Goal: Task Accomplishment & Management: Manage account settings

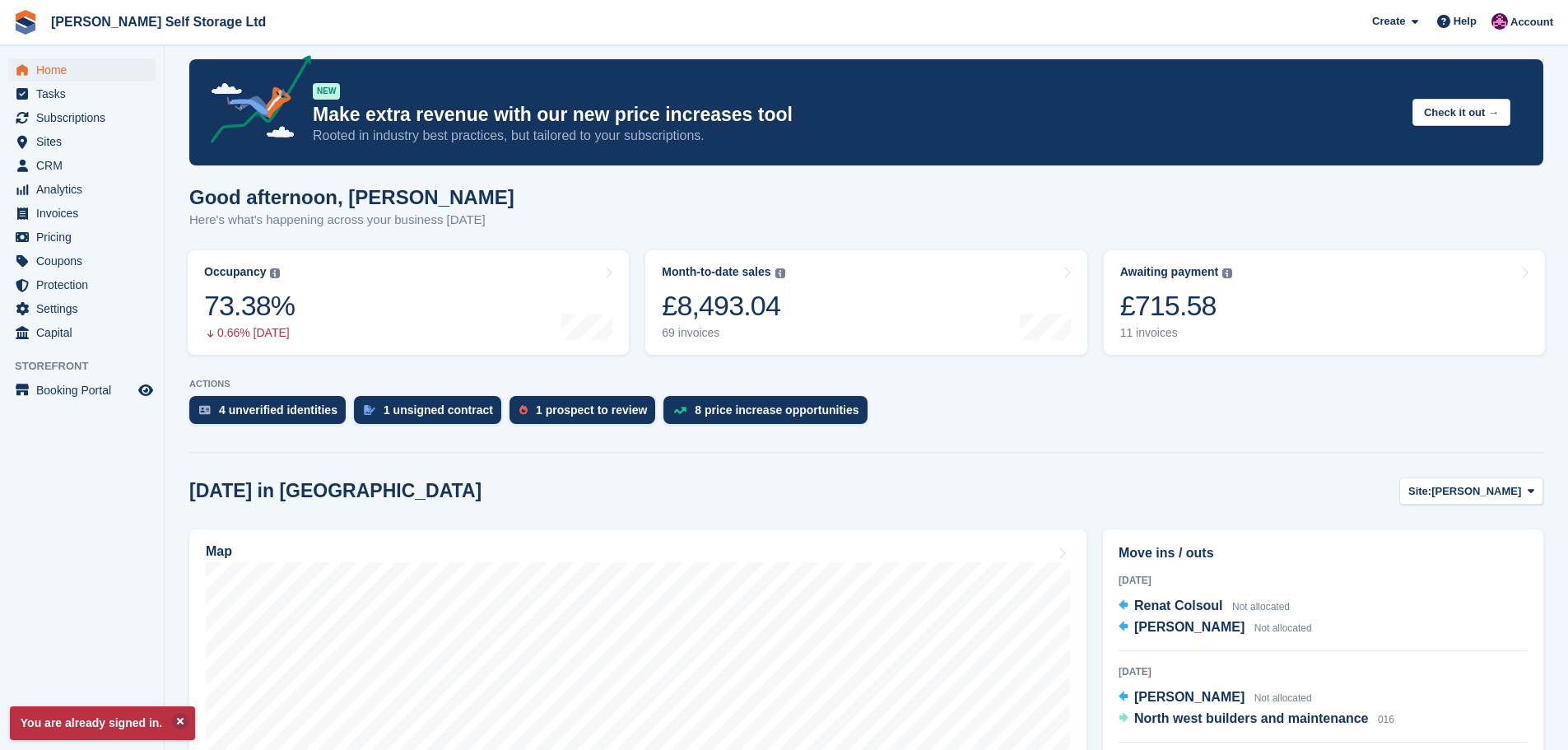
scroll to position [329, 0]
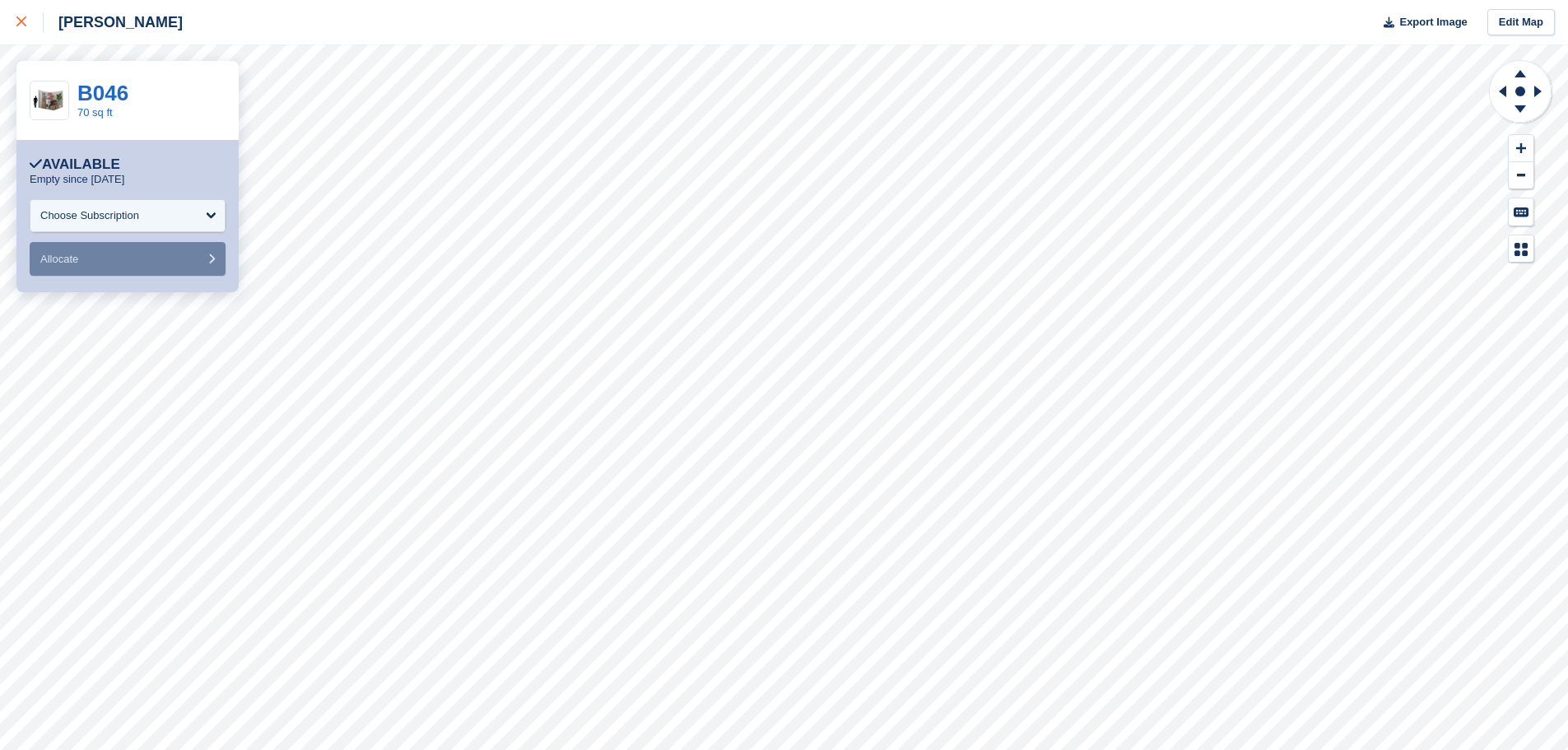
click at [32, 22] on div at bounding box center [30, 22] width 27 height 20
click at [1515, 139] on button at bounding box center [1521, 149] width 25 height 27
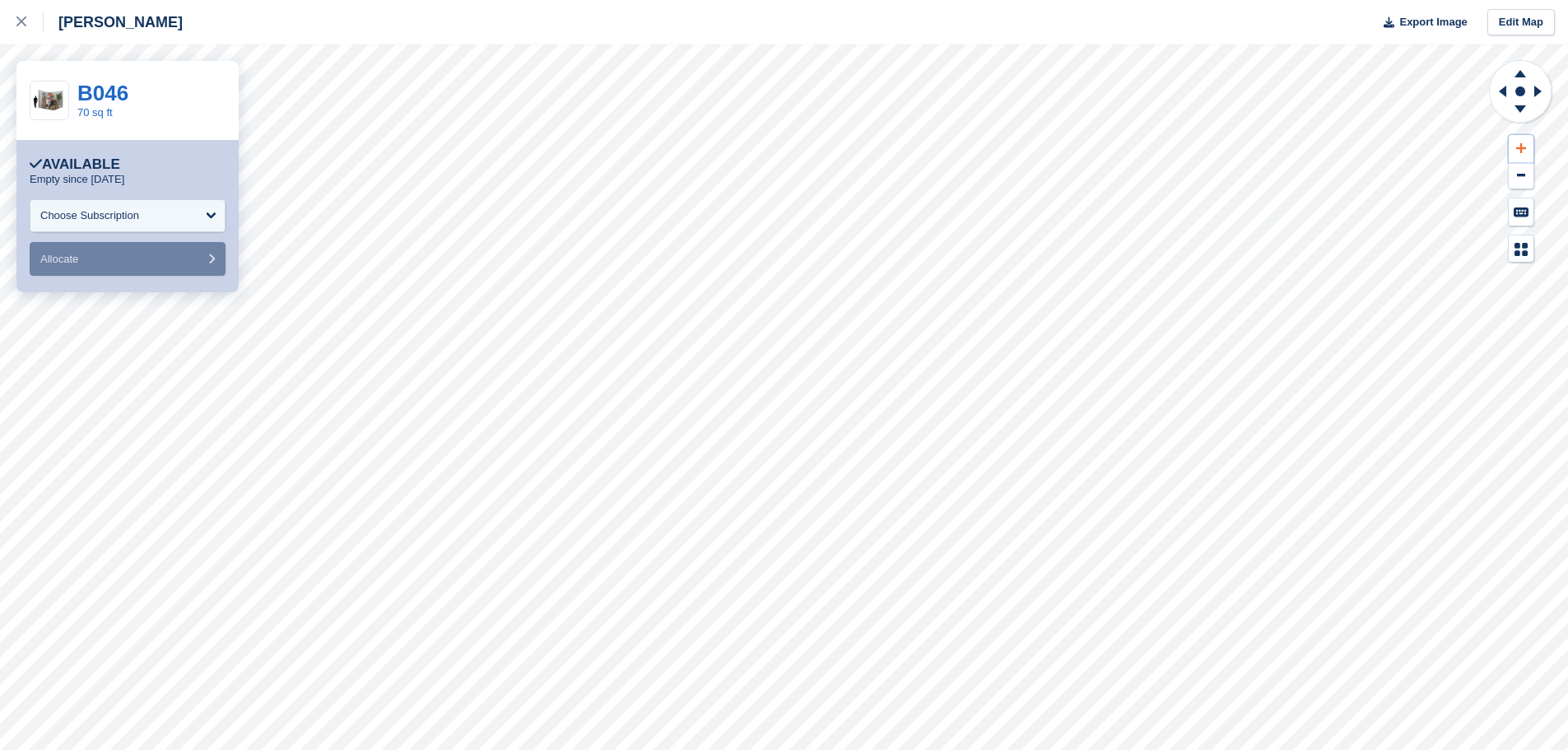
click at [1515, 139] on button at bounding box center [1521, 149] width 25 height 27
click at [1503, 96] on icon at bounding box center [1500, 91] width 21 height 43
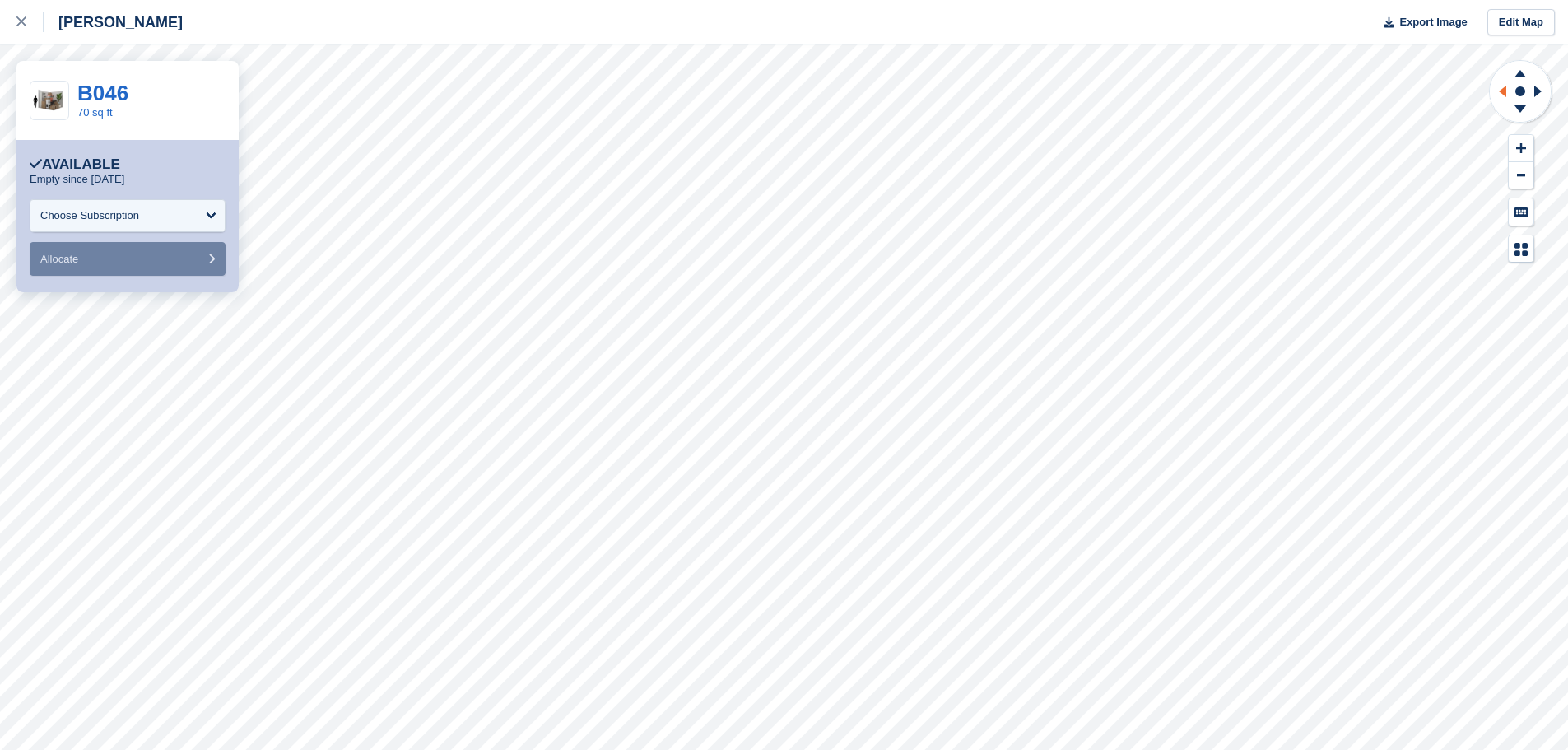
click at [1503, 96] on icon at bounding box center [1500, 91] width 21 height 43
click at [1502, 96] on icon at bounding box center [1500, 91] width 21 height 43
click at [87, 207] on div "Choose Subscription" at bounding box center [90, 215] width 99 height 16
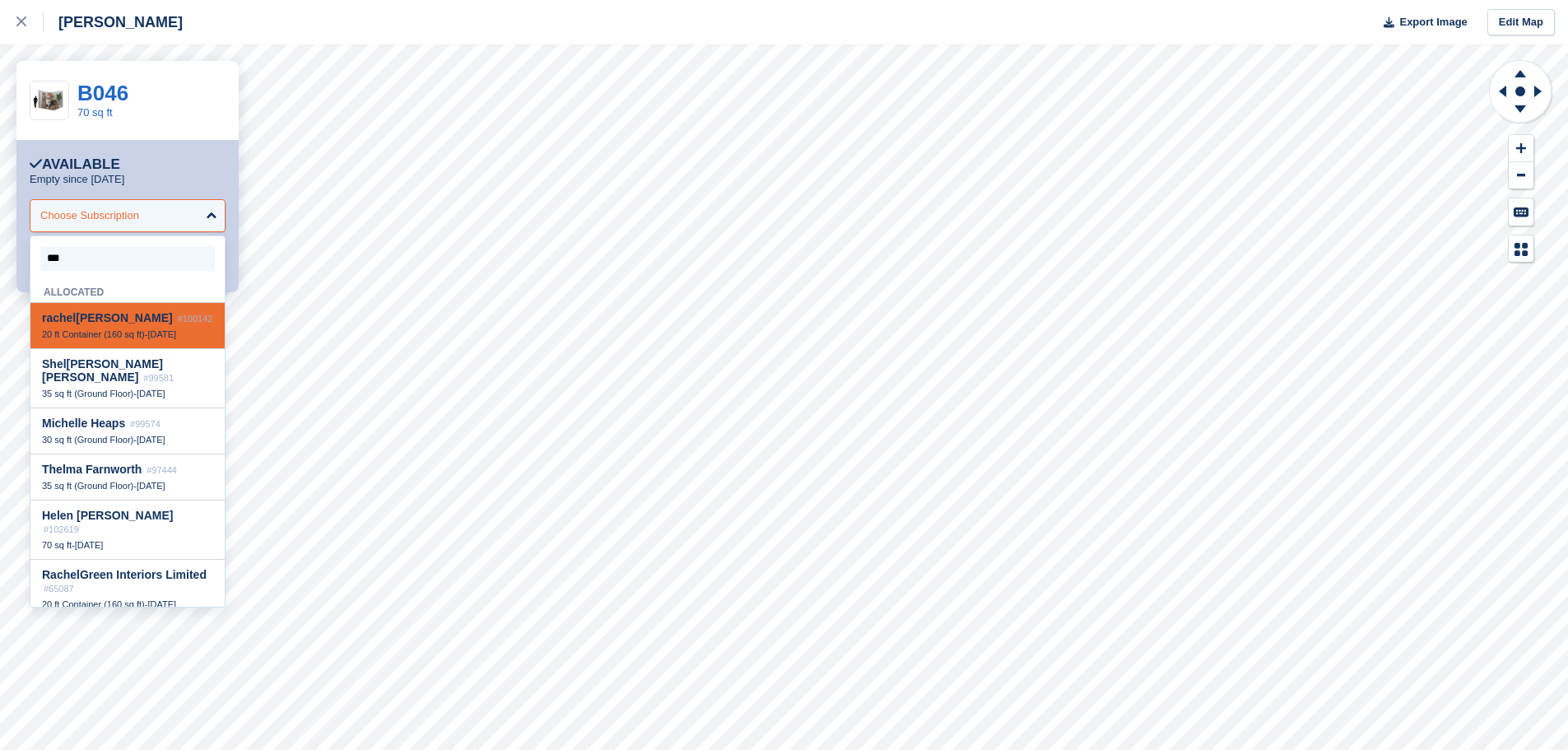
type input "****"
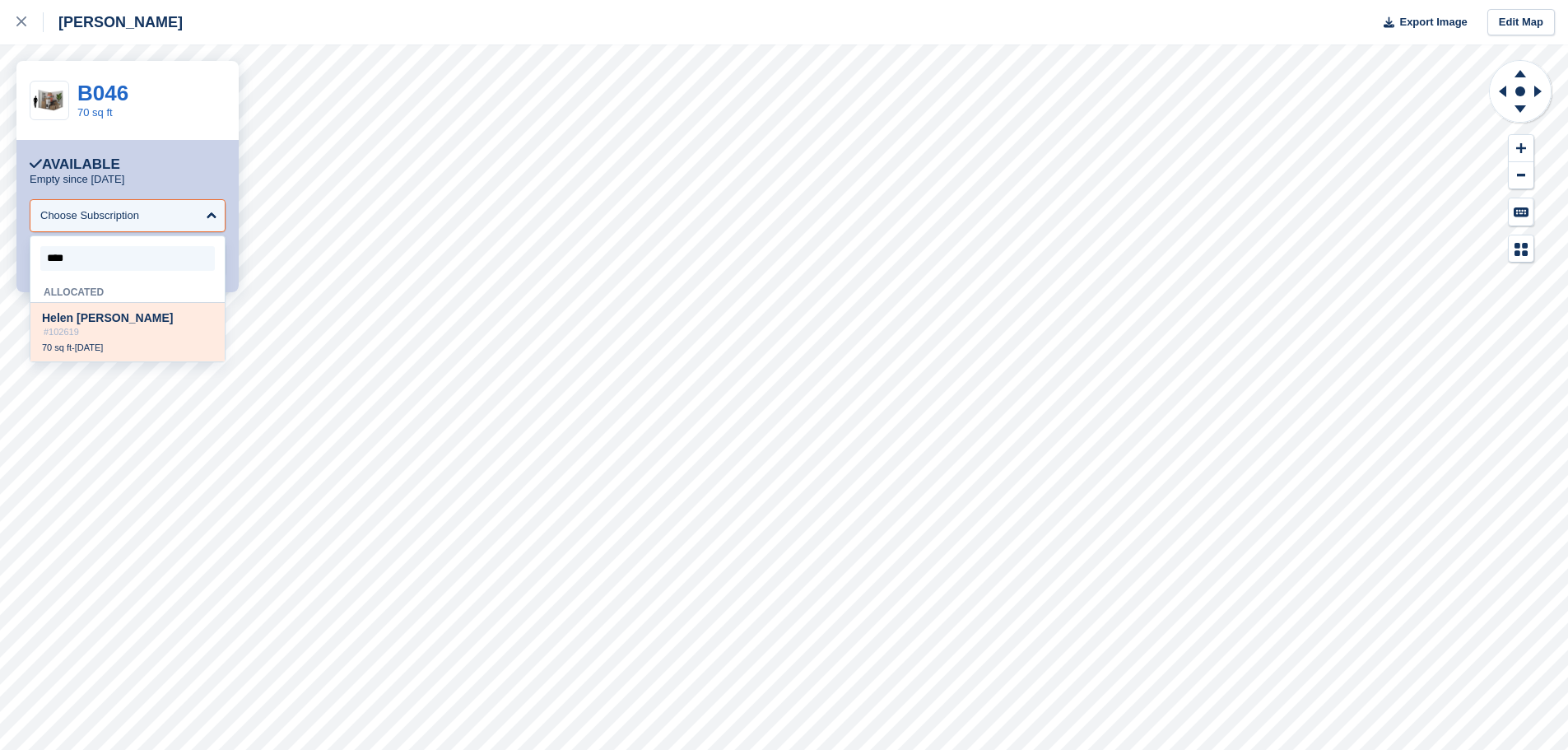
click at [112, 316] on span "Hele n Elizabeth Murphy" at bounding box center [107, 318] width 131 height 13
select select "******"
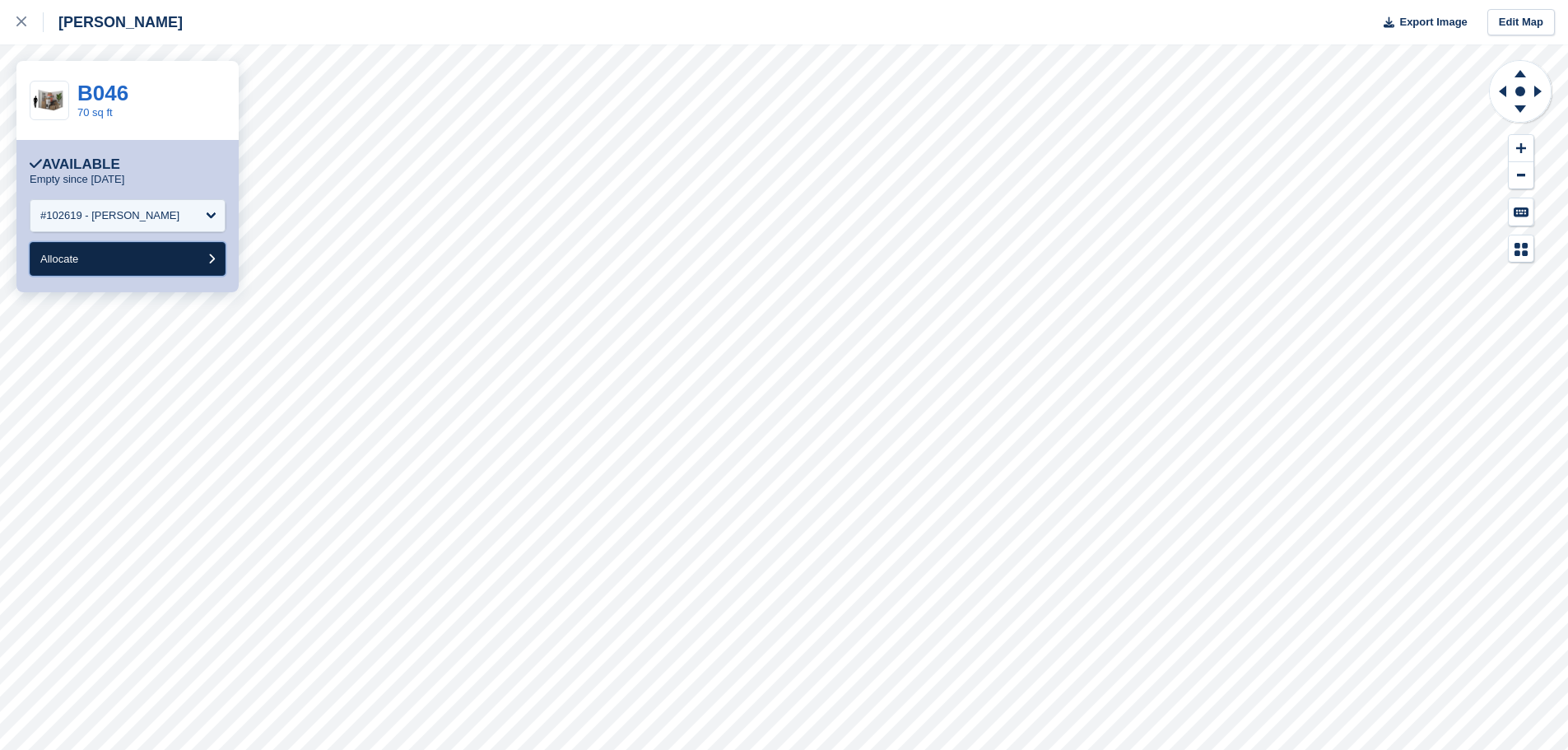
click at [99, 261] on button "Allocate" at bounding box center [127, 259] width 196 height 33
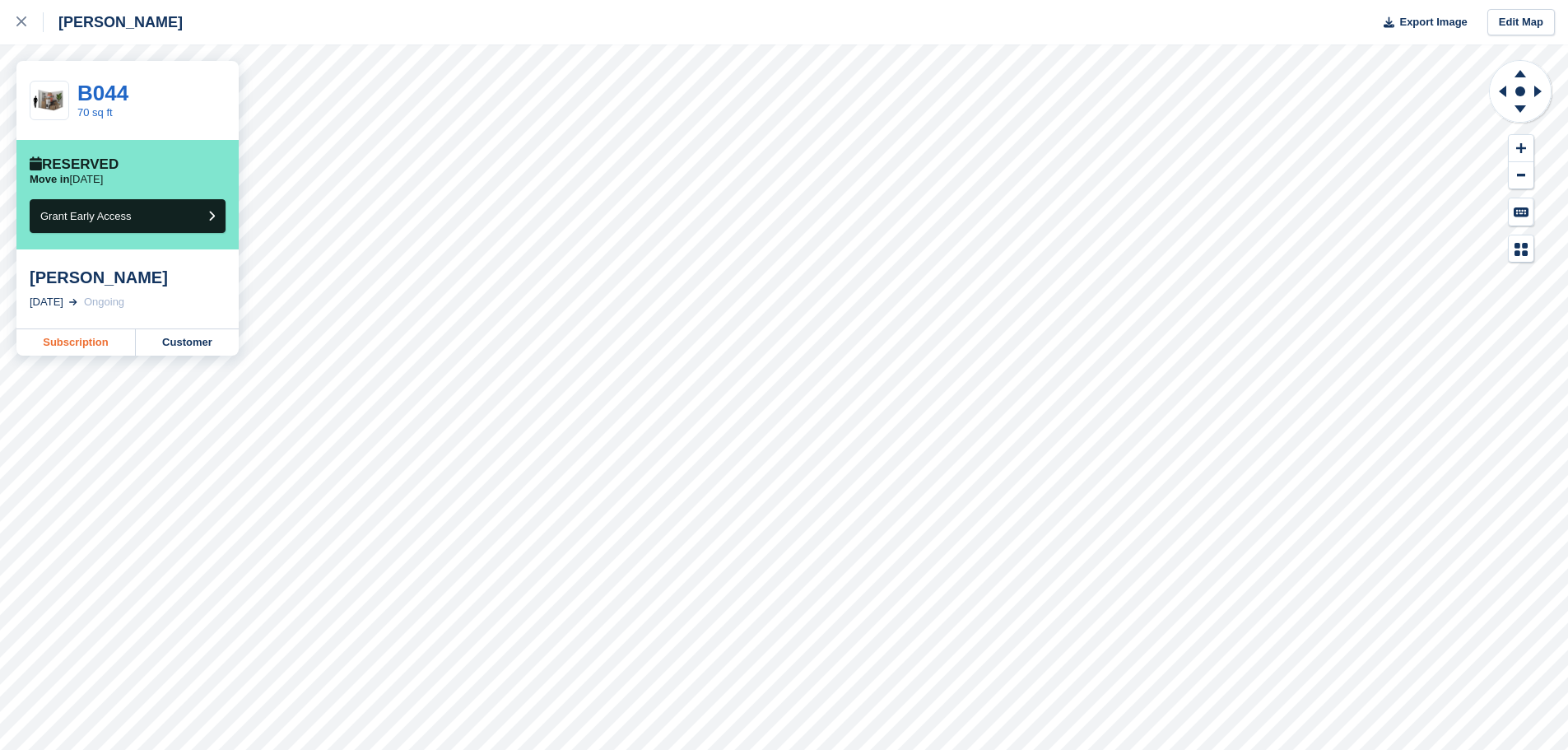
click at [109, 344] on link "Subscription" at bounding box center [75, 343] width 119 height 27
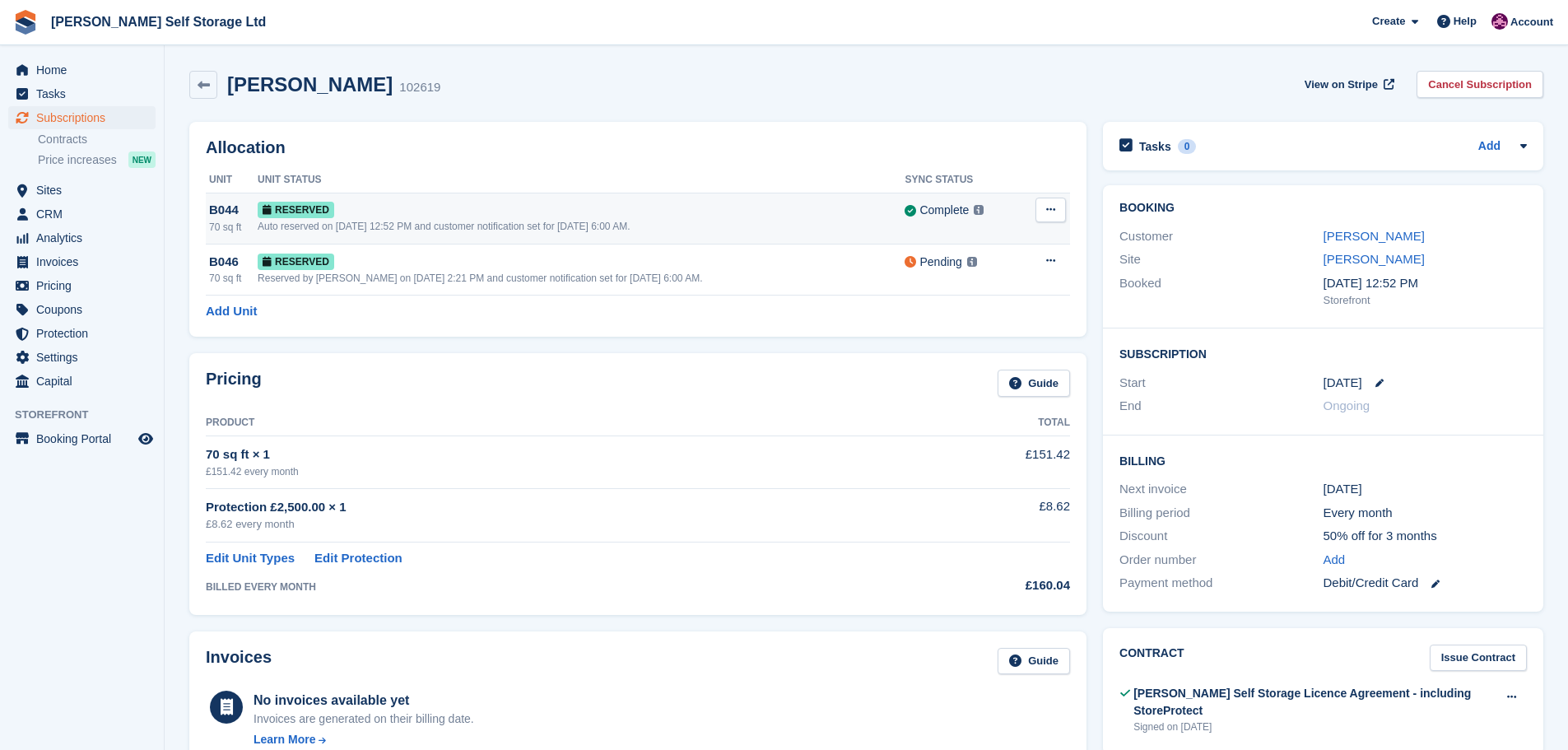
click at [1041, 204] on button at bounding box center [1051, 210] width 31 height 25
click at [928, 275] on p "Deallocate" at bounding box center [987, 278] width 143 height 21
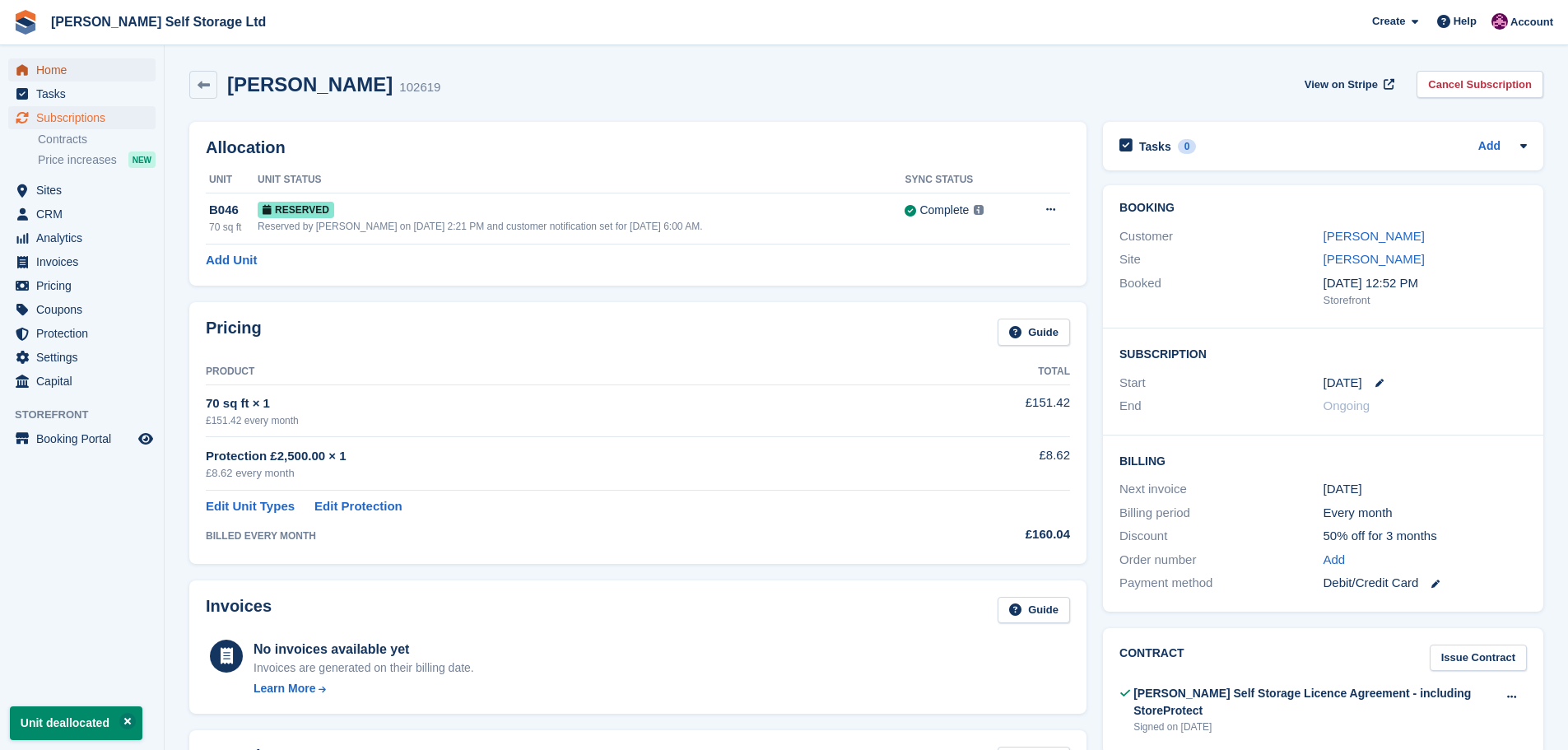
click at [48, 69] on span "Home" at bounding box center [86, 70] width 99 height 23
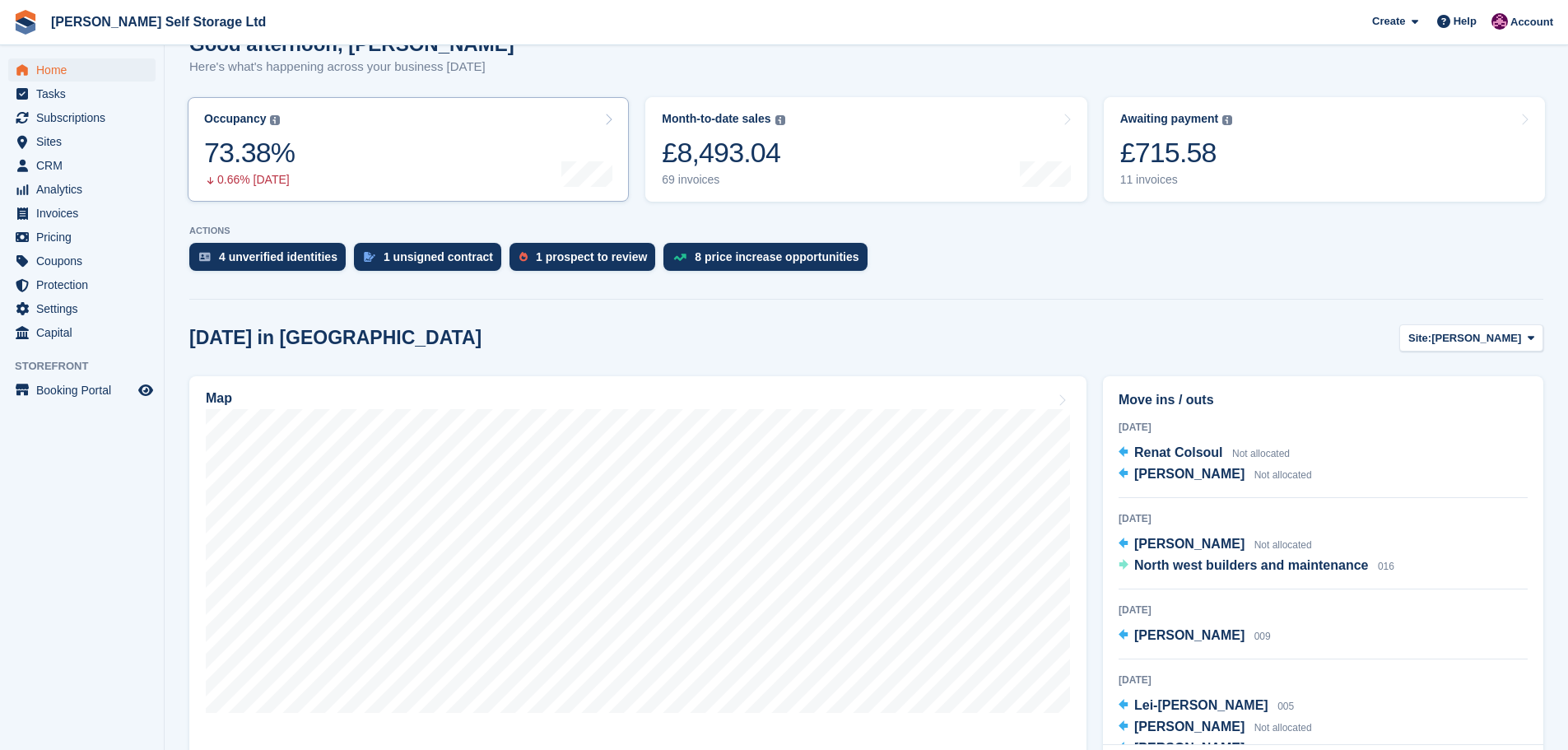
scroll to position [247, 0]
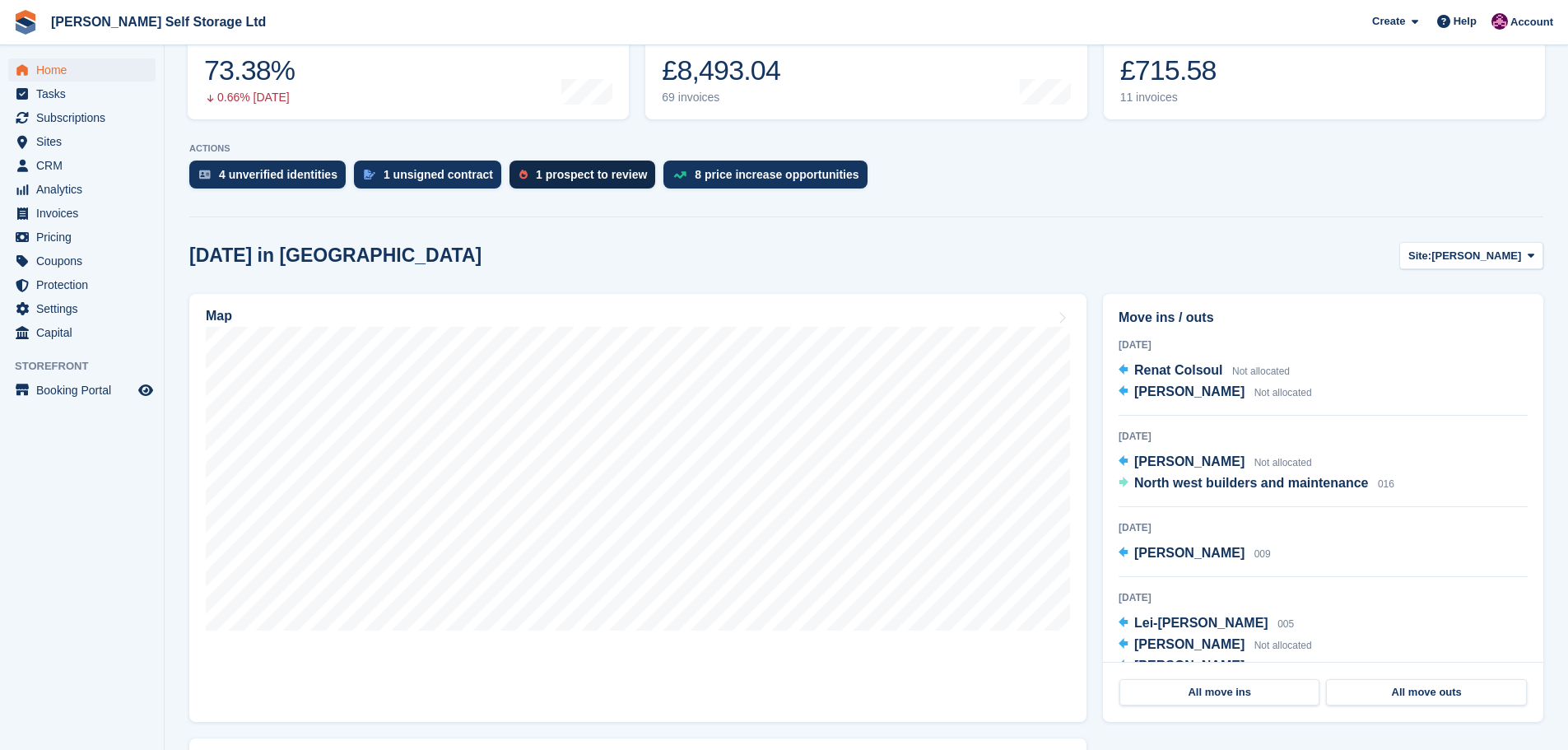
click at [536, 173] on div "1 prospect to review" at bounding box center [591, 175] width 112 height 13
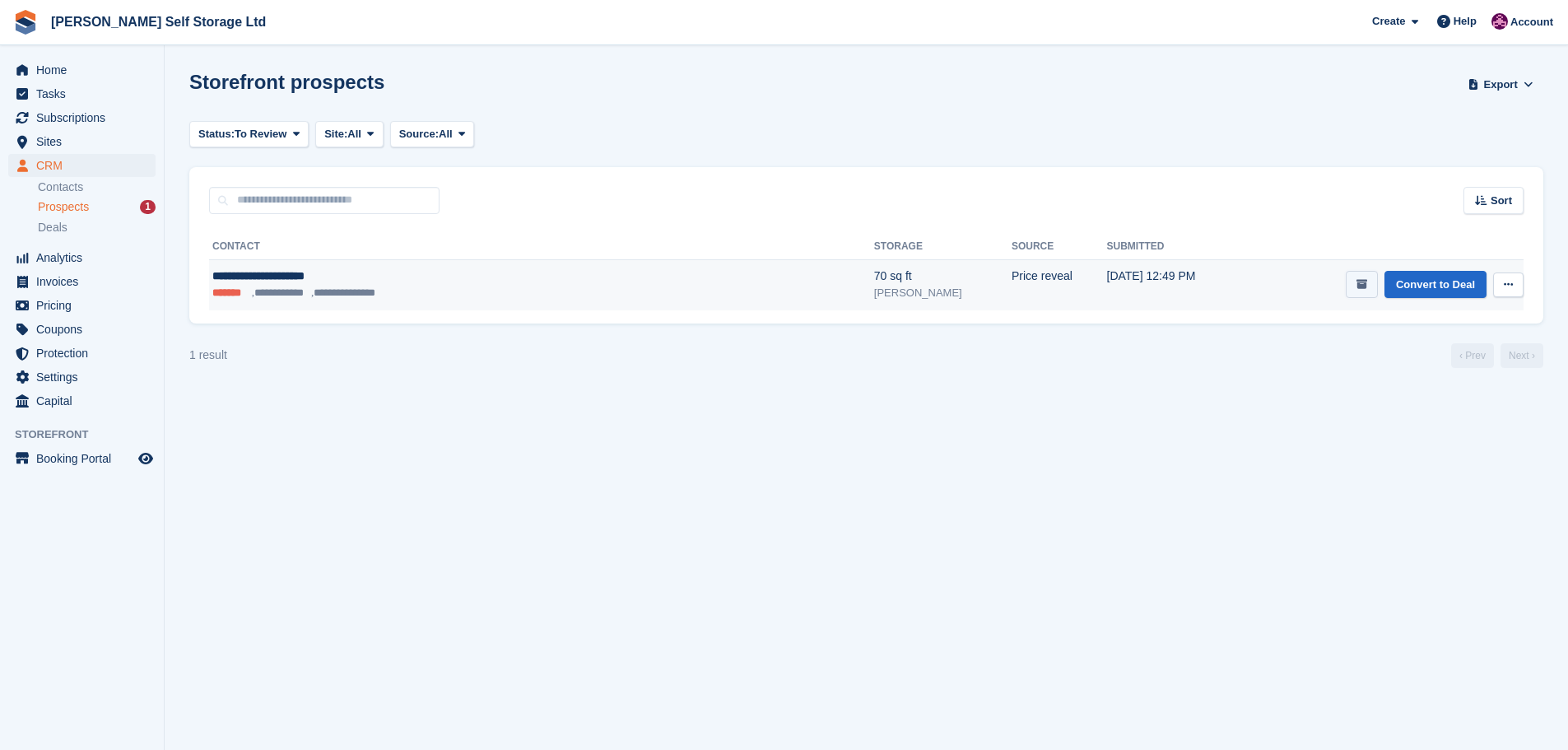
click at [1369, 292] on button "submit" at bounding box center [1362, 284] width 32 height 27
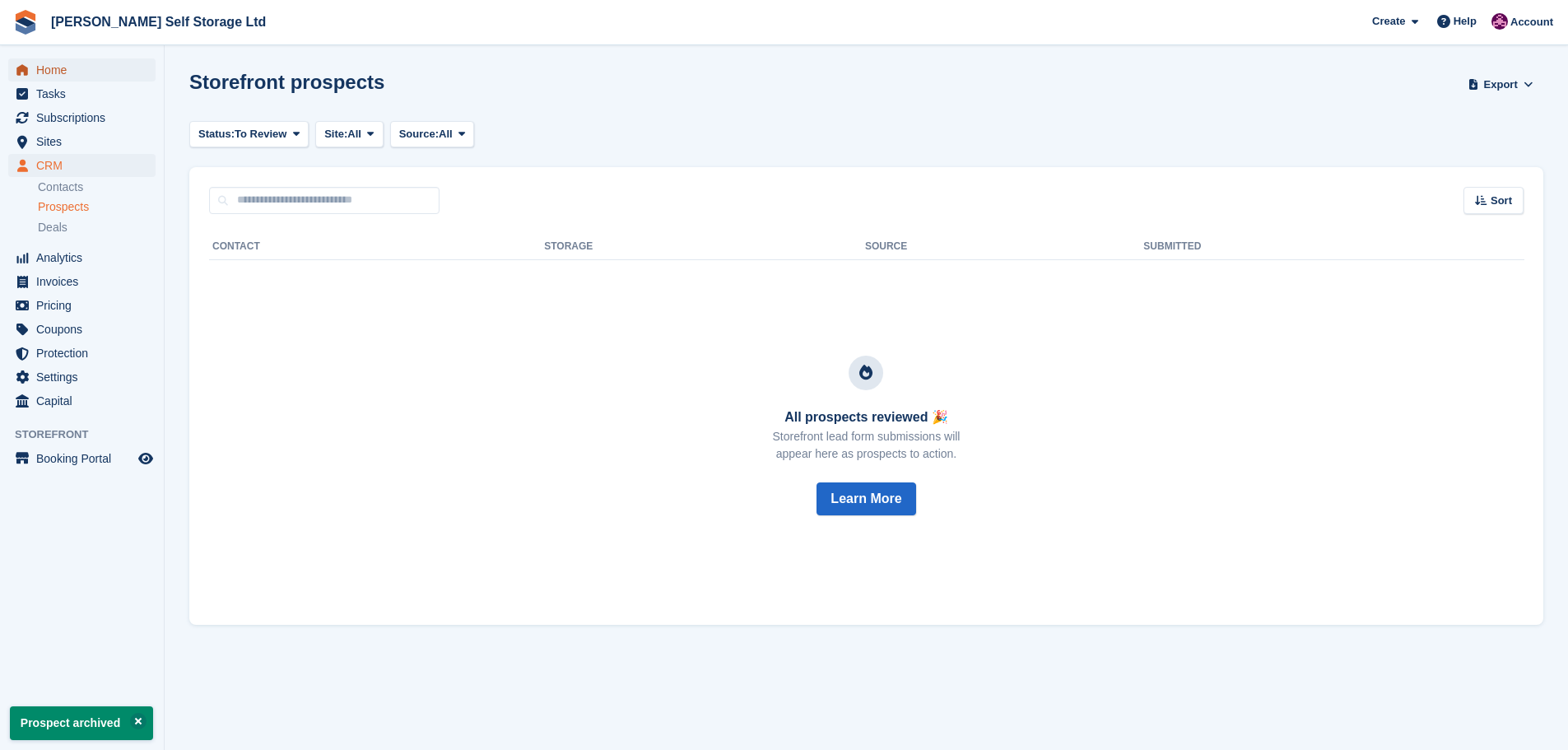
click at [45, 75] on span "Home" at bounding box center [86, 70] width 99 height 23
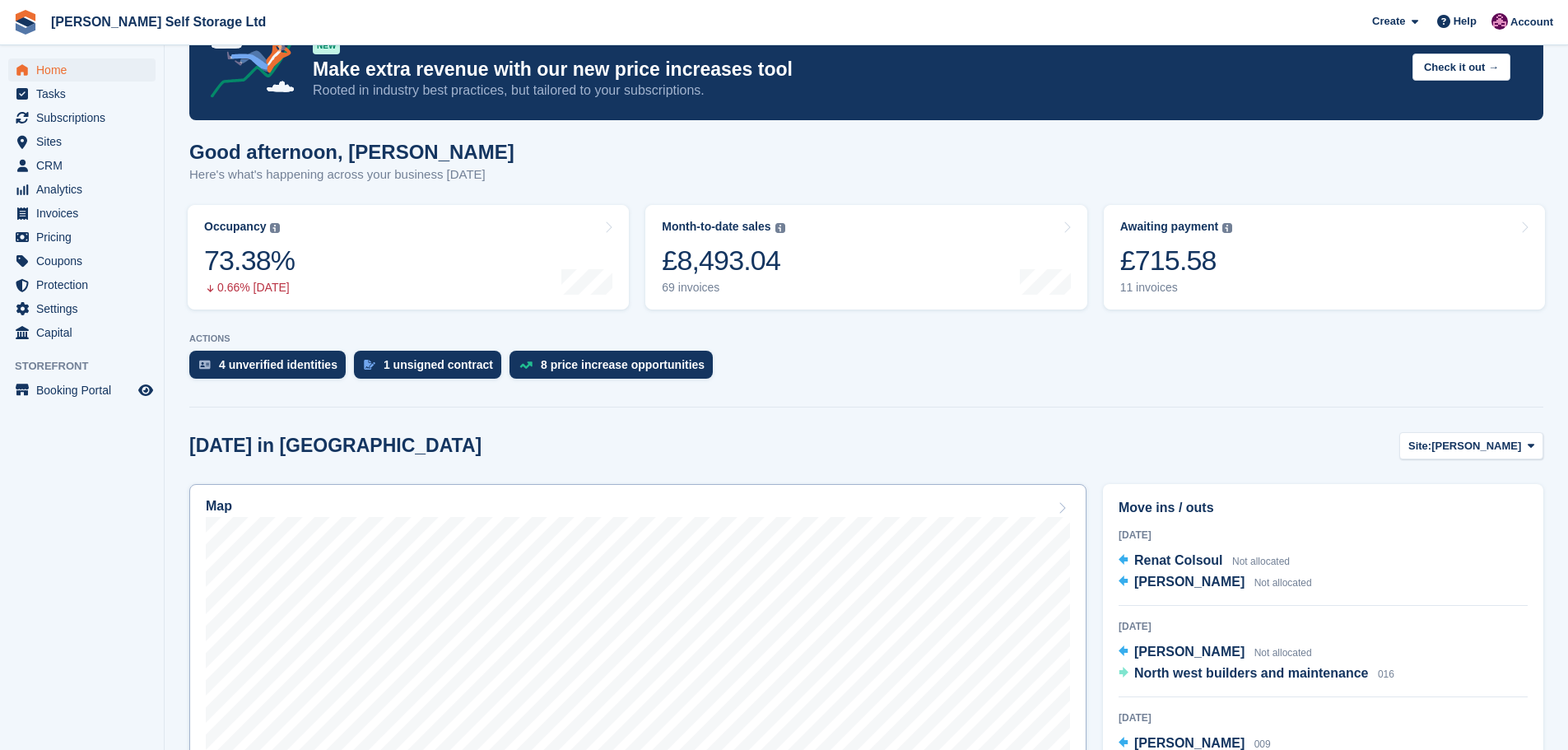
scroll to position [247, 0]
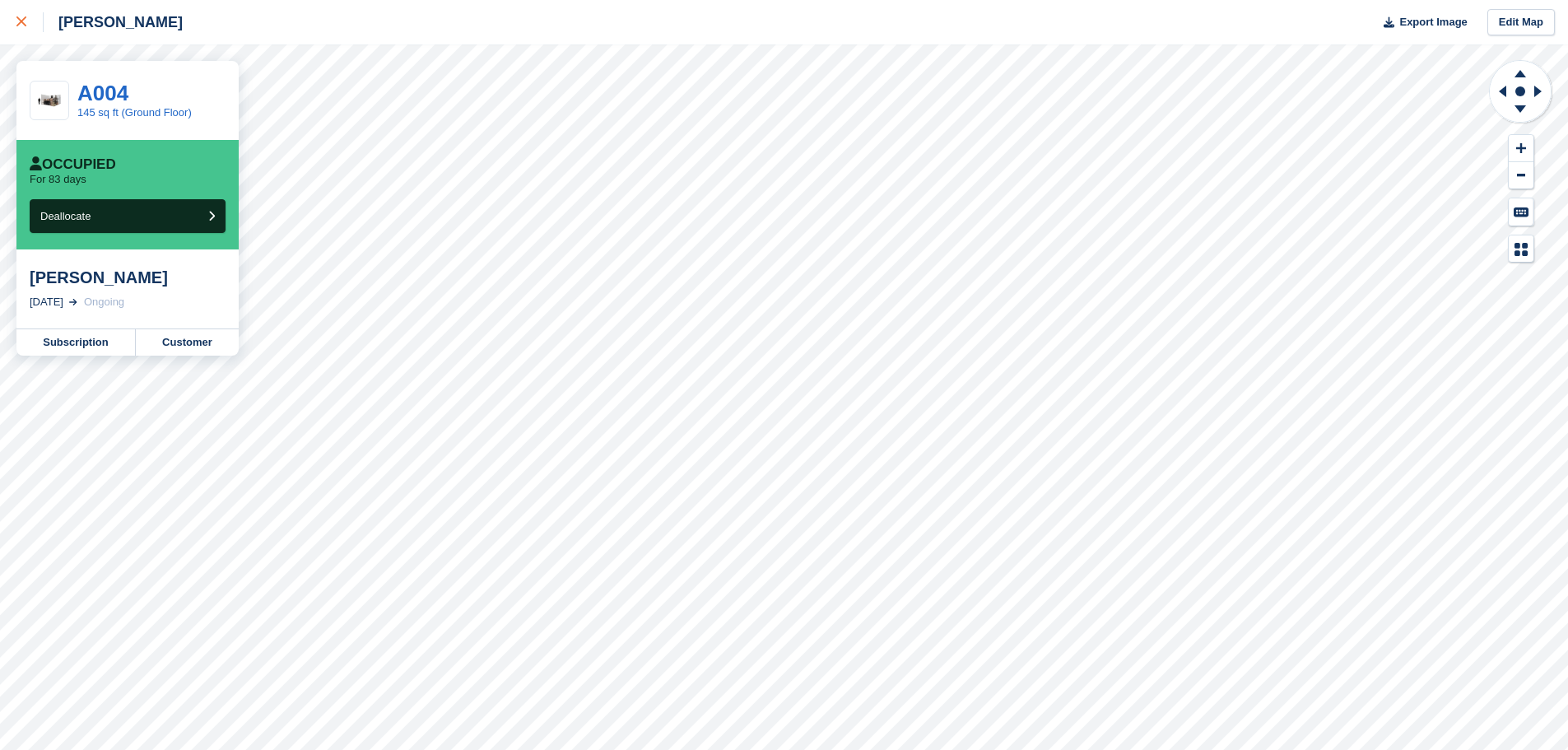
click at [28, 15] on div at bounding box center [30, 22] width 27 height 20
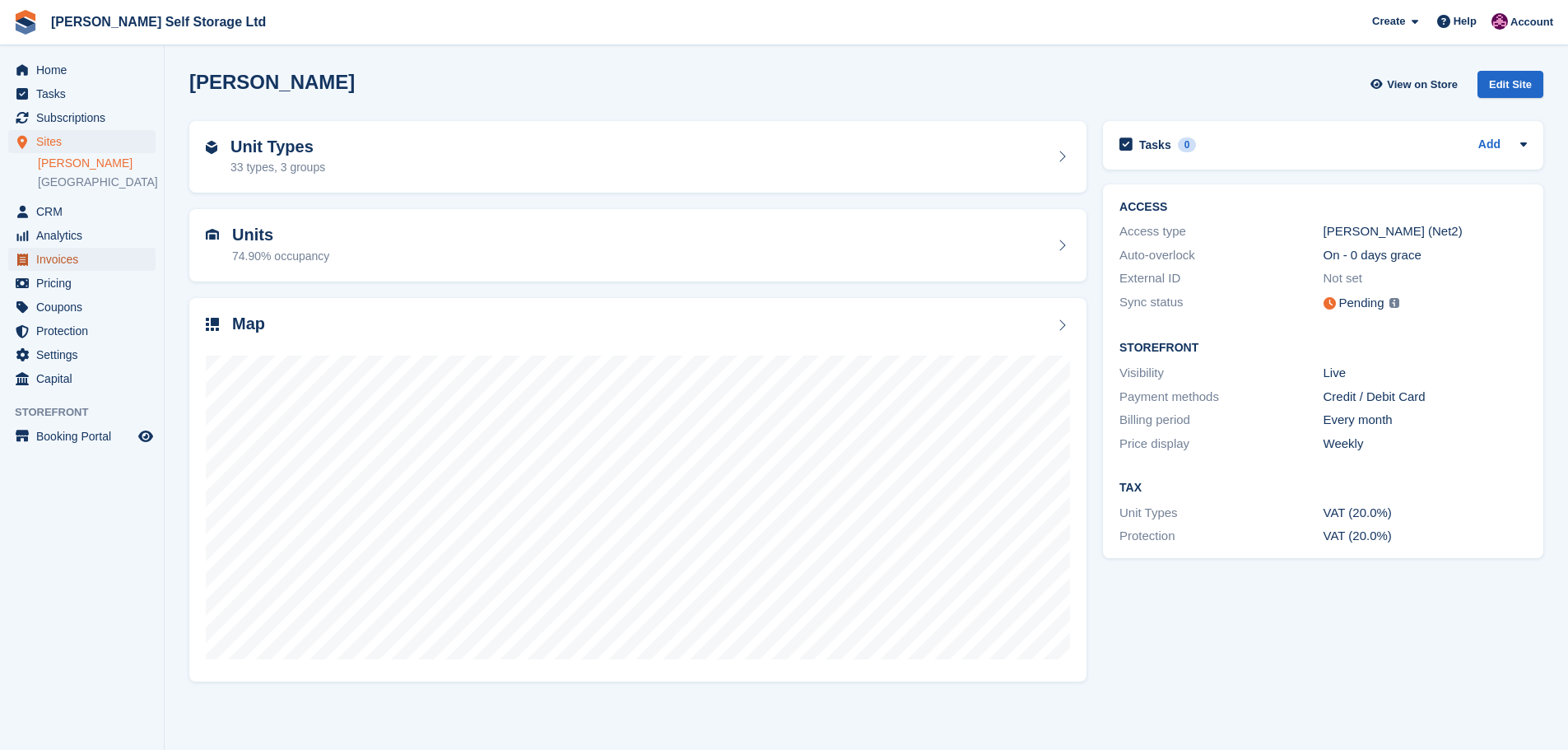
click at [46, 261] on span "Invoices" at bounding box center [86, 260] width 99 height 23
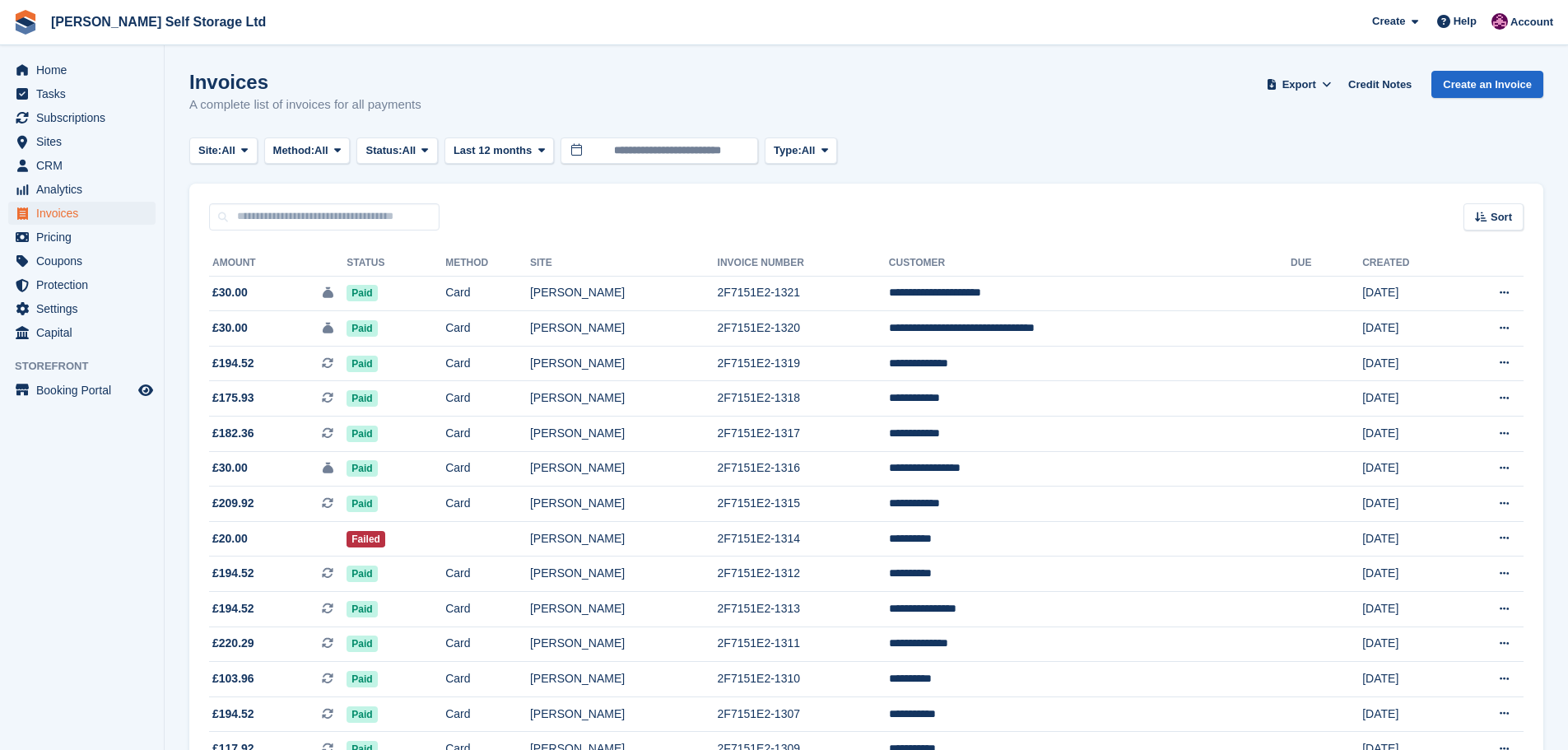
click at [299, 211] on input "text" at bounding box center [324, 217] width 231 height 27
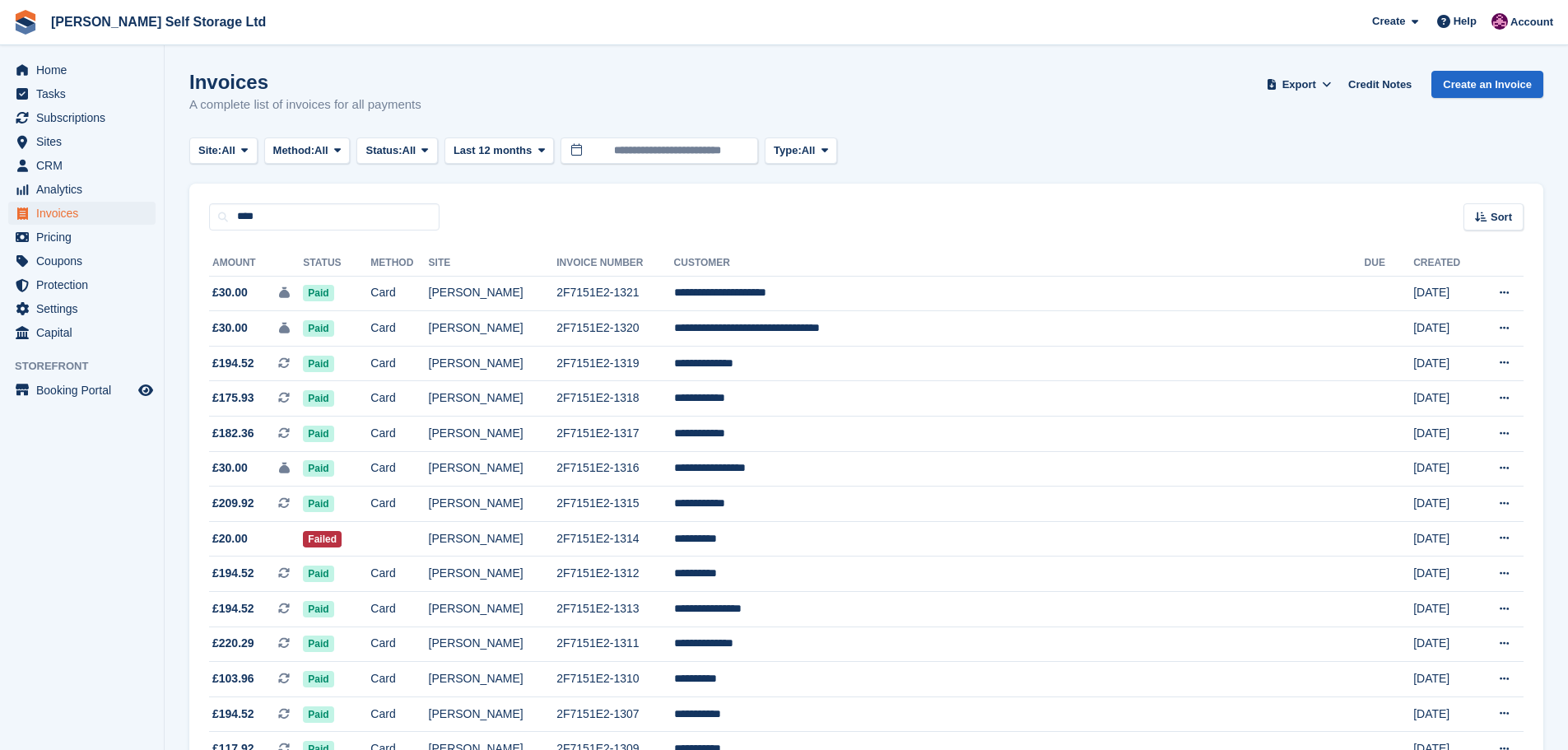
type input "****"
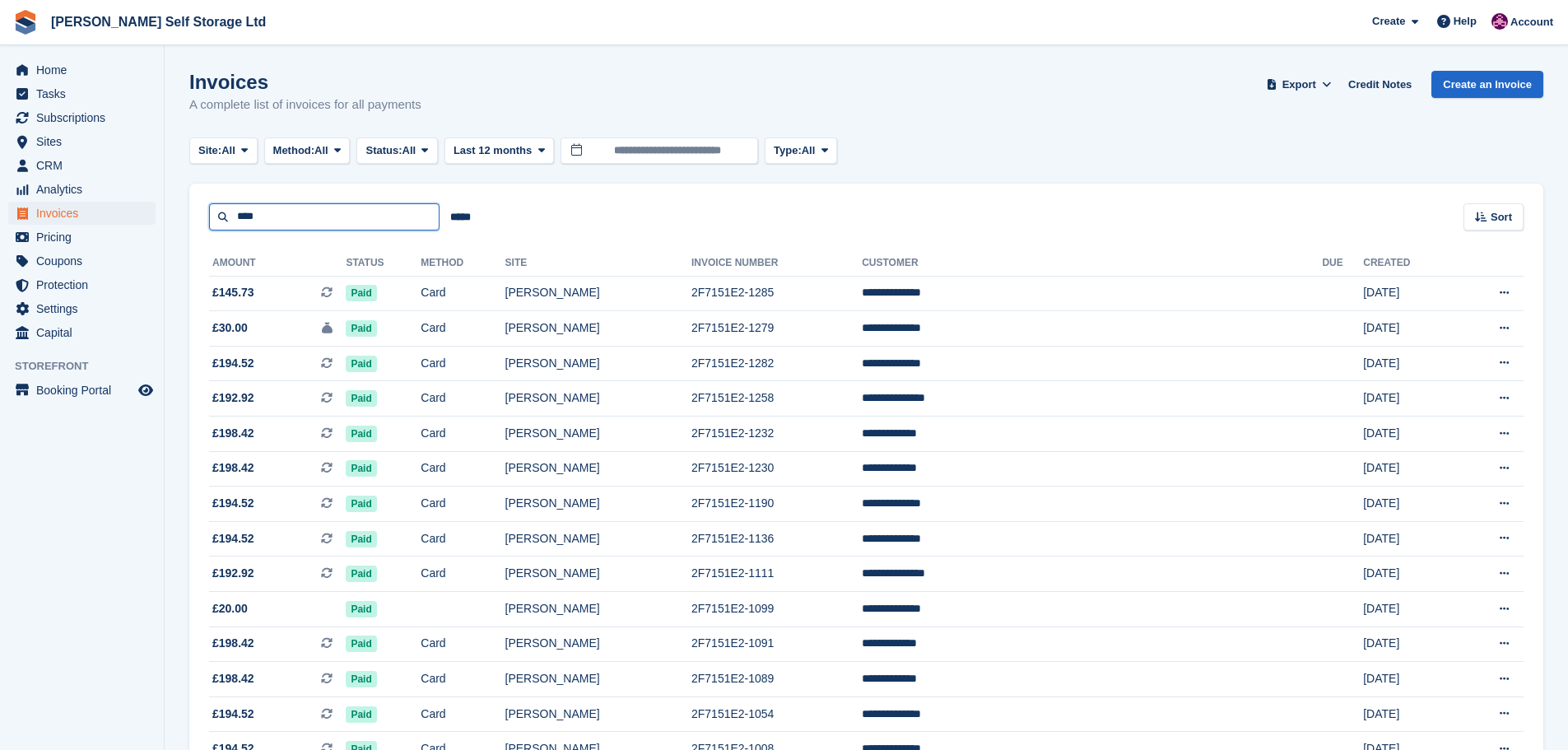
click at [305, 222] on input "****" at bounding box center [324, 217] width 231 height 27
type input "**********"
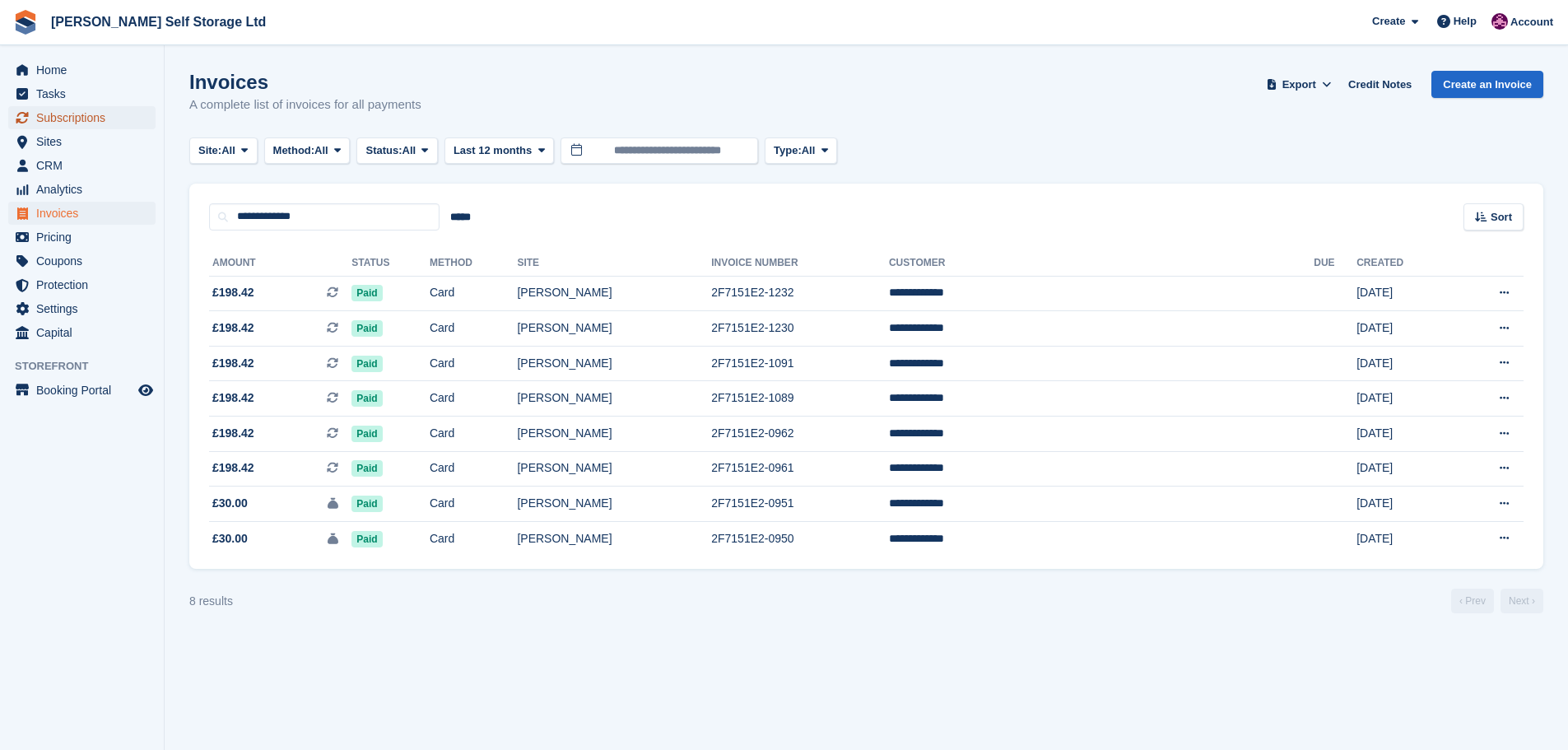
click at [74, 123] on span "Subscriptions" at bounding box center [86, 117] width 99 height 23
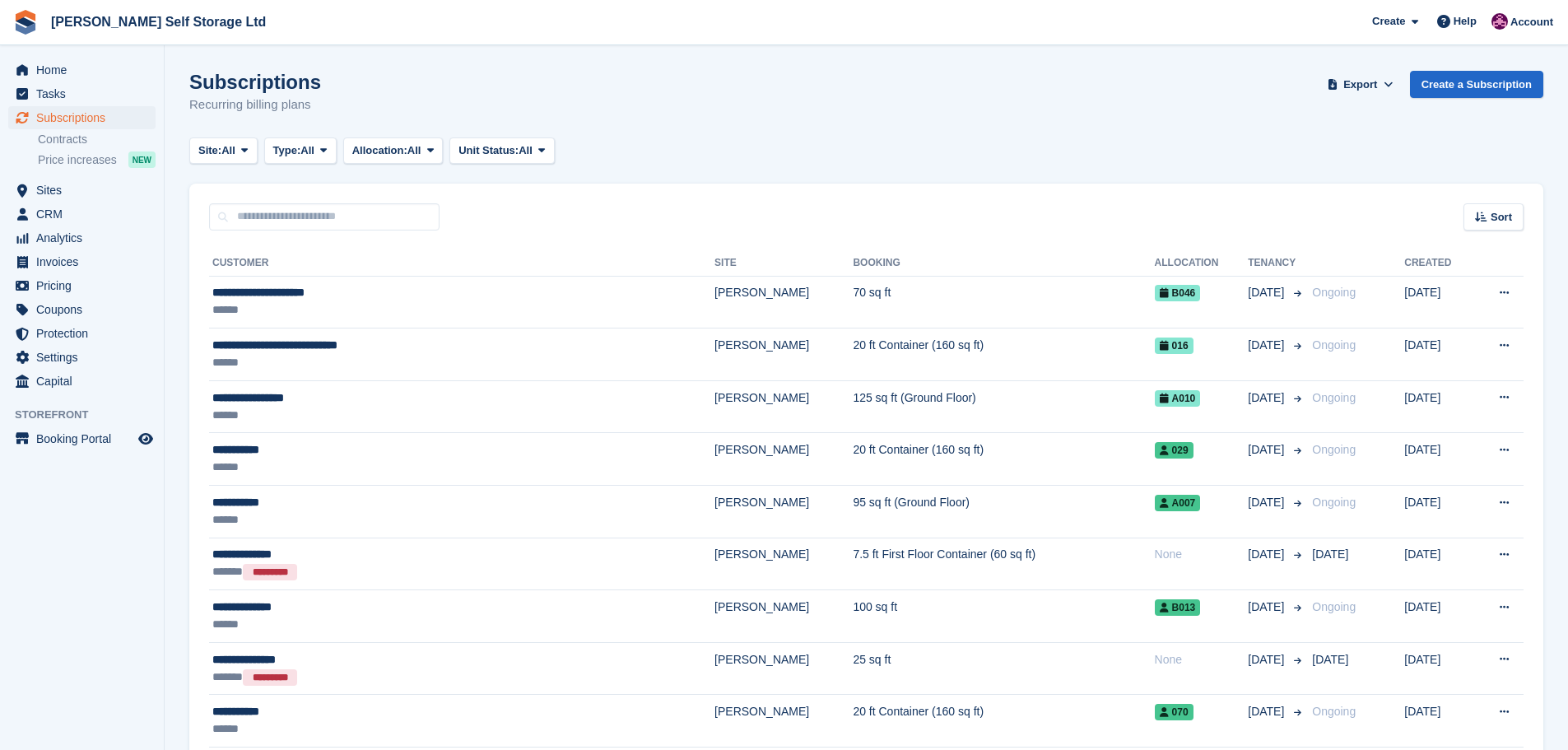
click at [311, 198] on div "Sort Sort by Customer name Date created Move in date Move out date Created (old…" at bounding box center [867, 206] width 1354 height 47
click at [298, 219] on input "text" at bounding box center [324, 217] width 231 height 27
type input "*********"
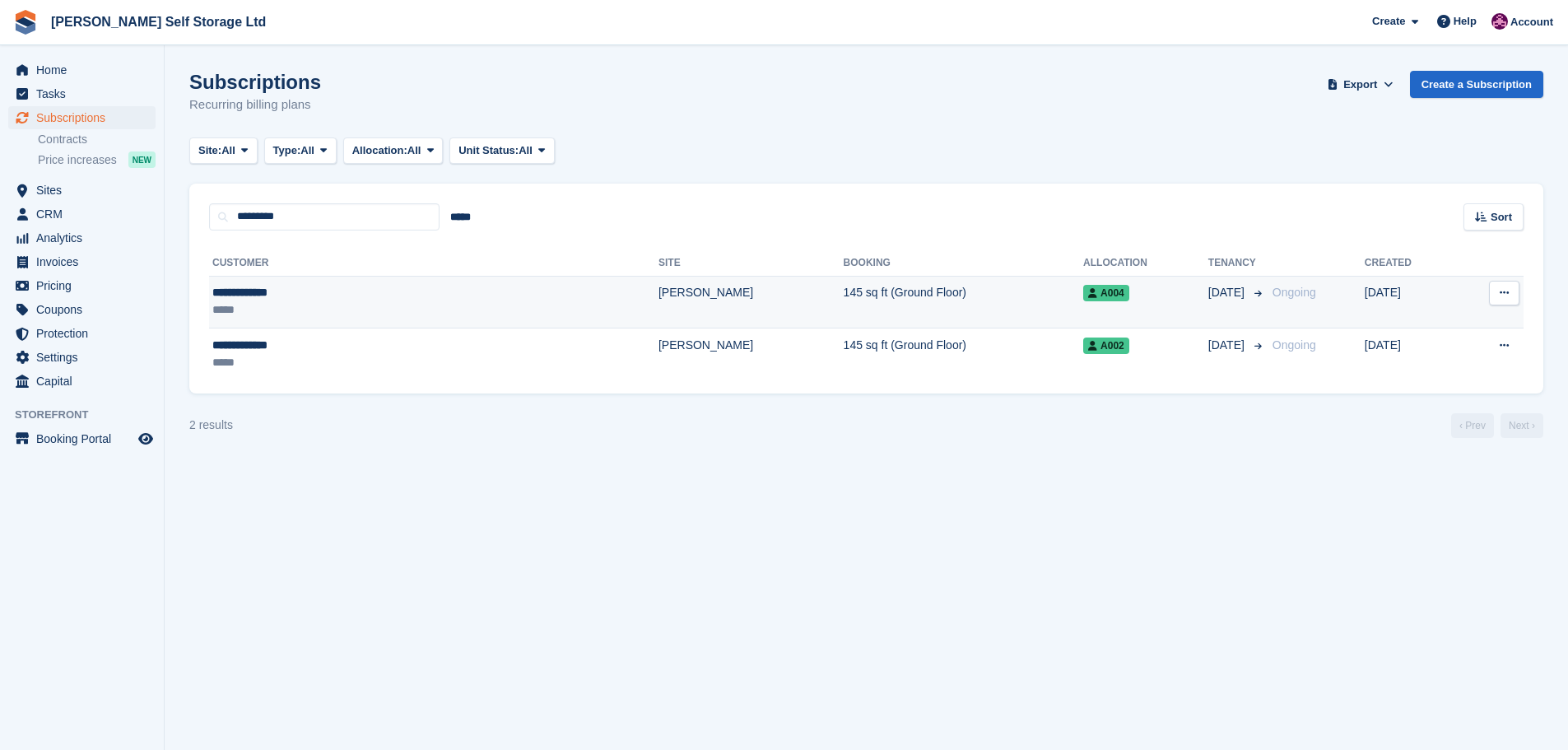
click at [318, 292] on div "**********" at bounding box center [326, 293] width 227 height 17
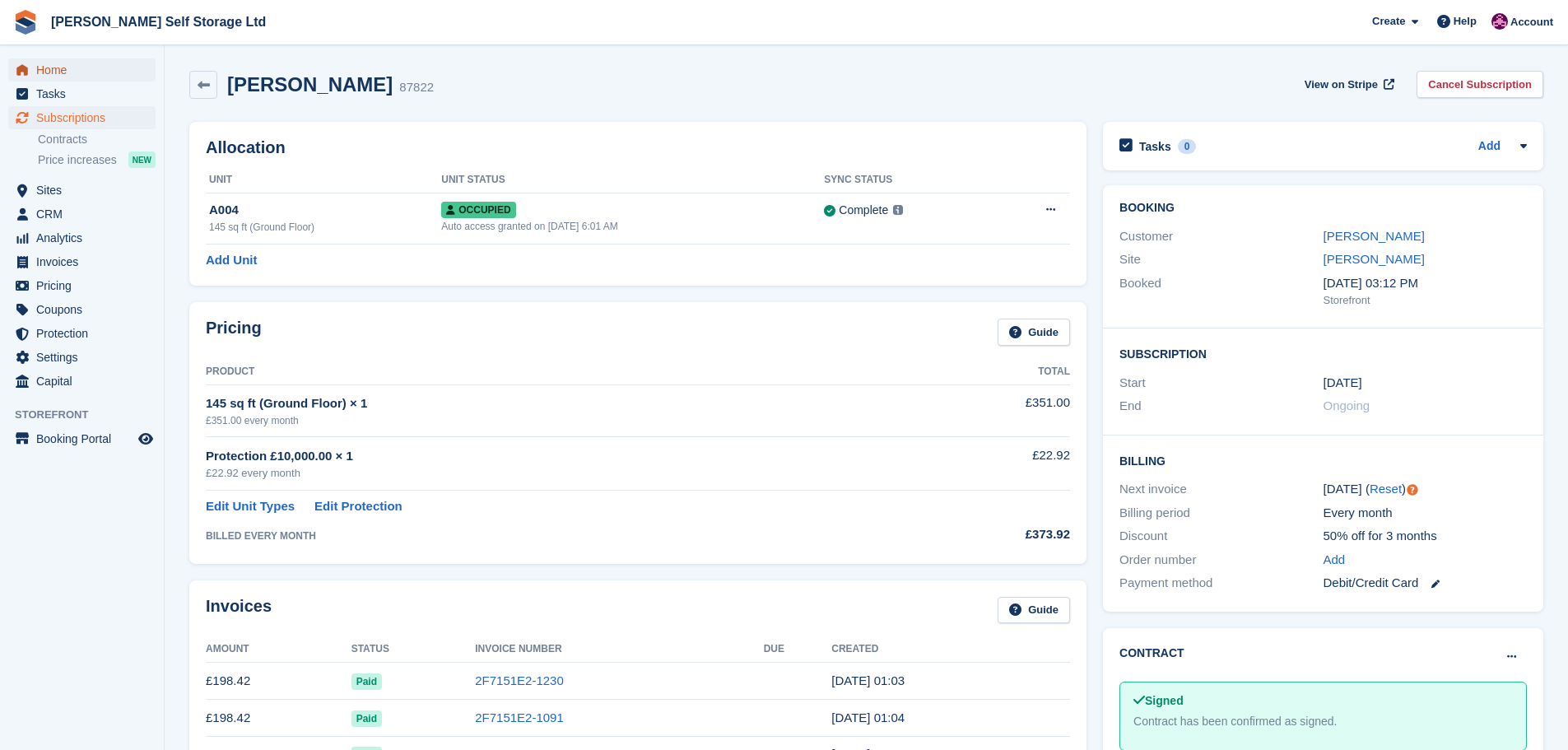
click at [54, 60] on span "Home" at bounding box center [86, 70] width 99 height 23
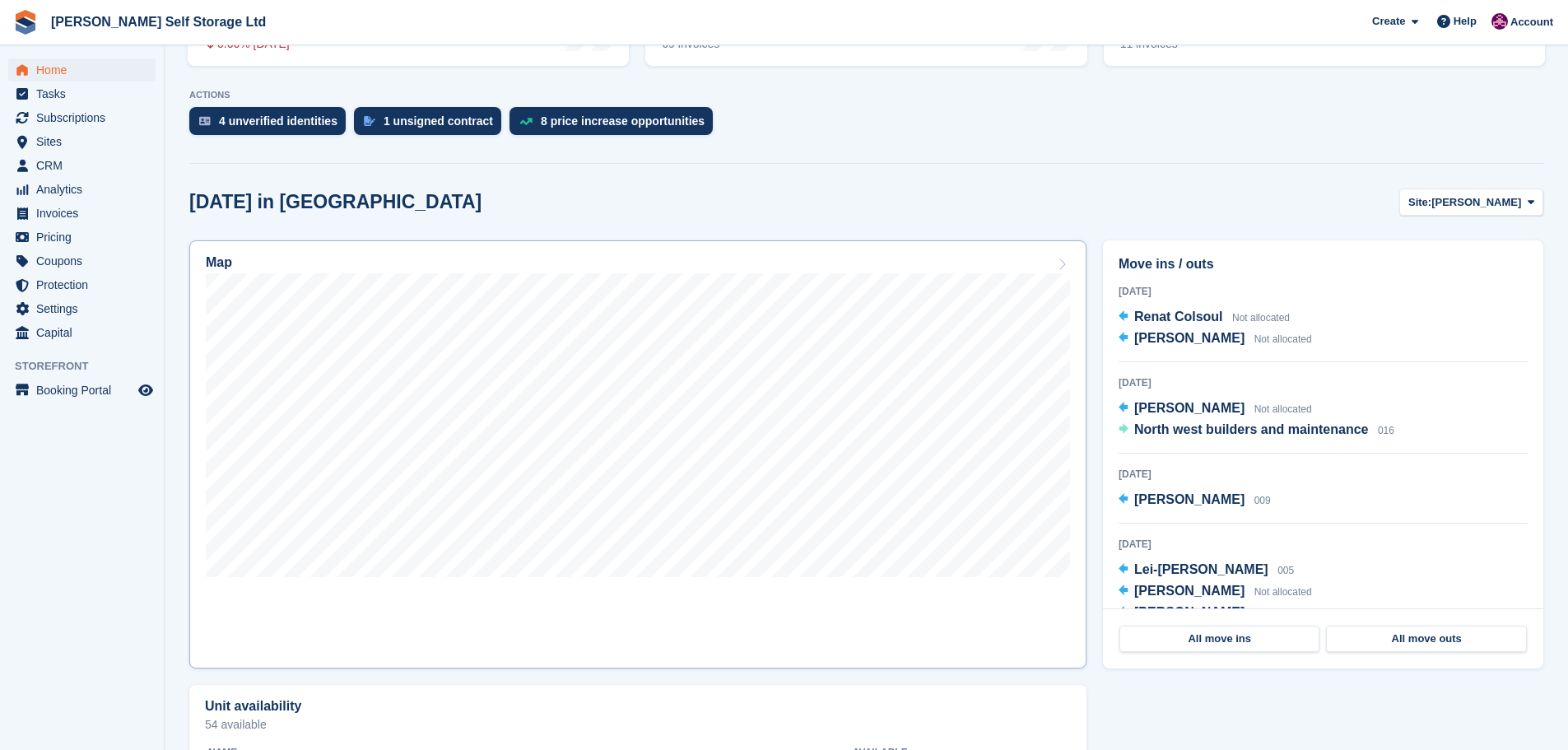
scroll to position [329, 0]
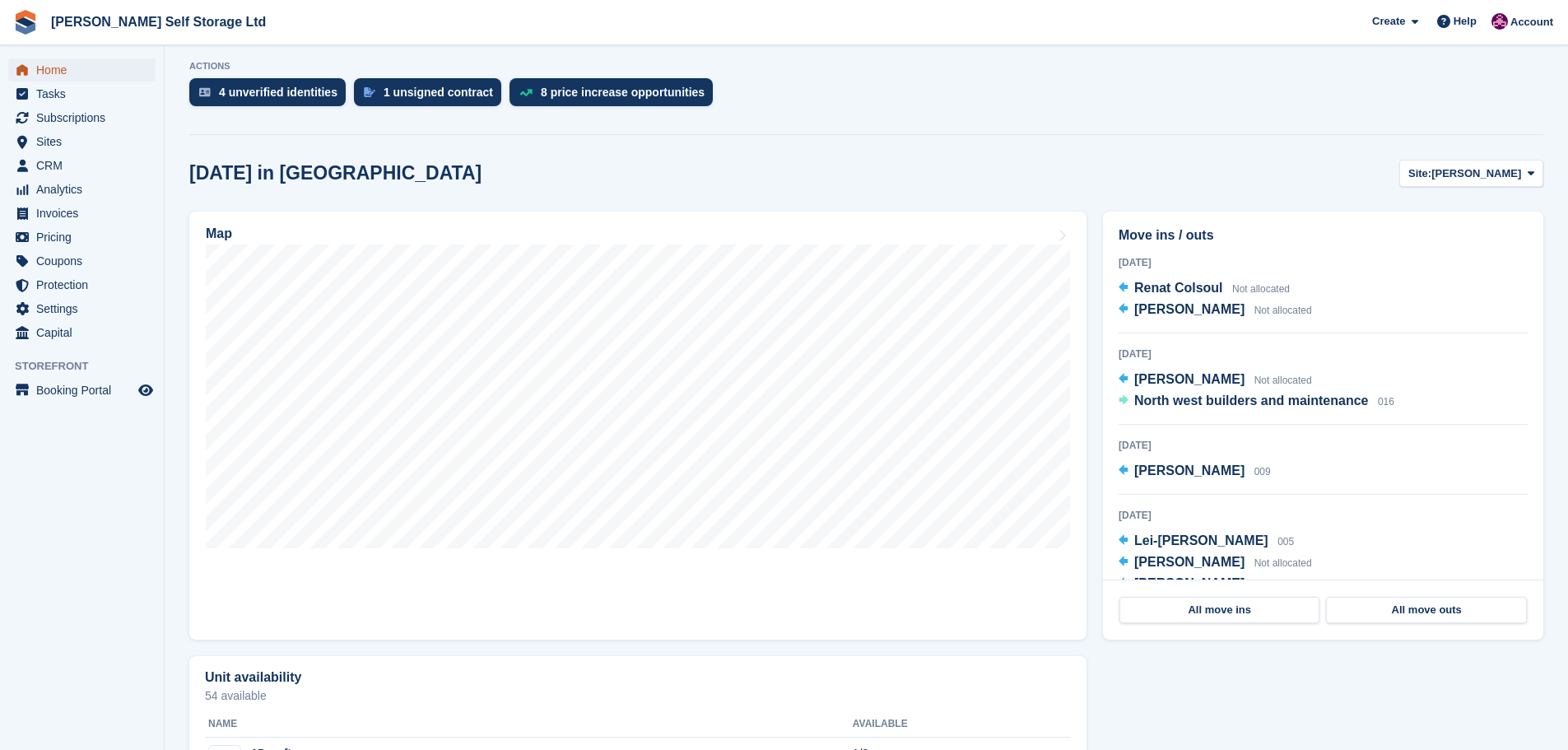
click at [55, 71] on span "Home" at bounding box center [86, 70] width 99 height 23
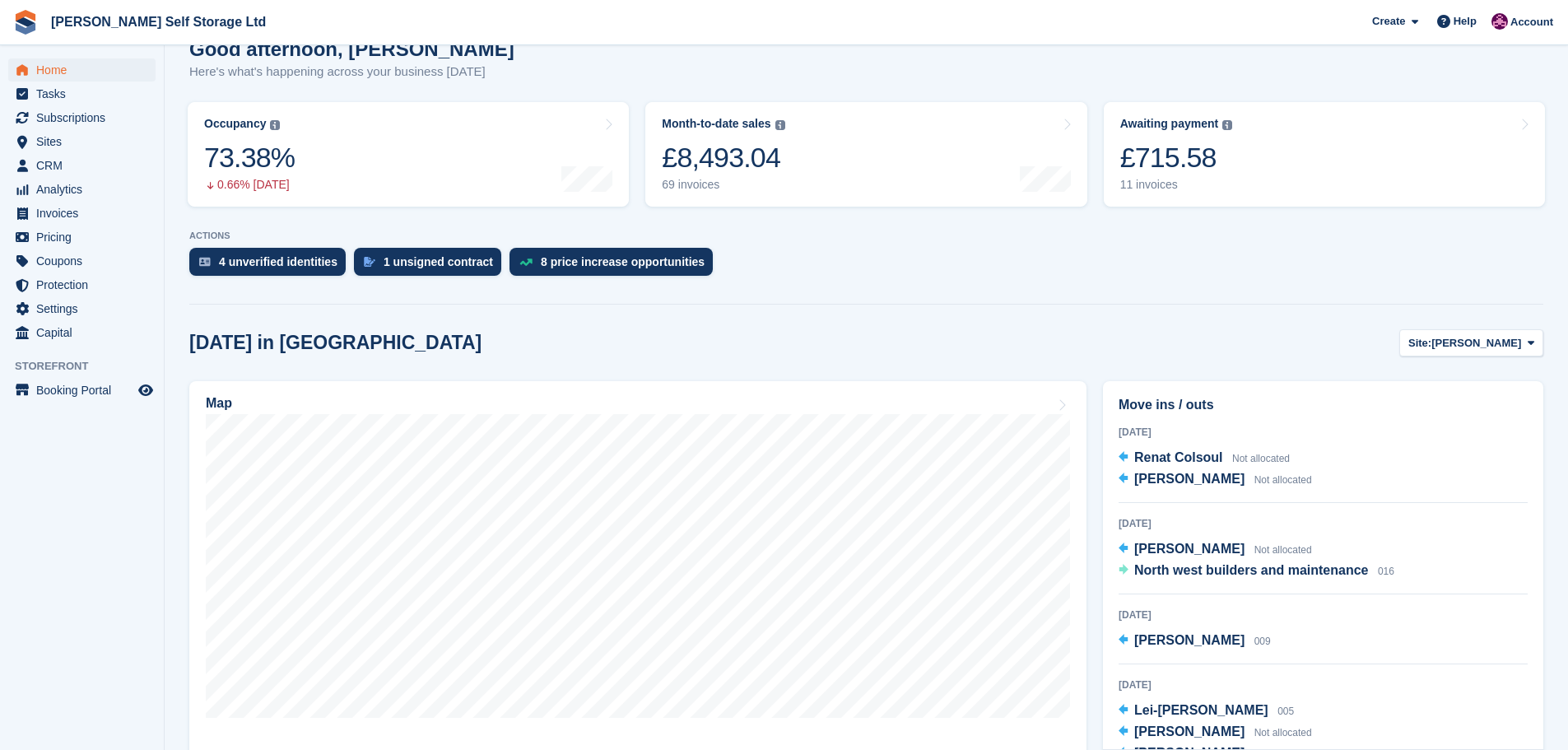
scroll to position [0, 0]
